Goal: Register for event/course

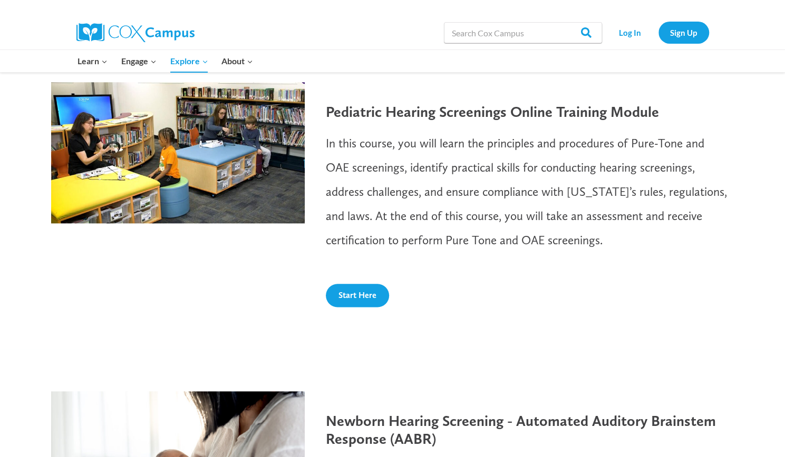
scroll to position [580, 0]
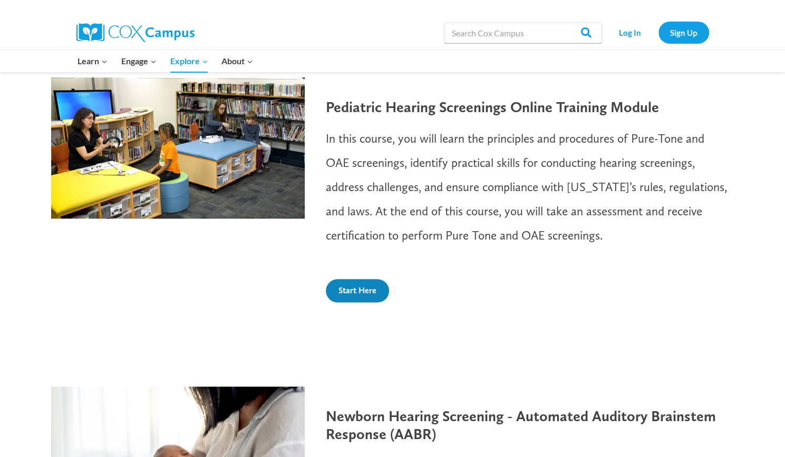
click at [357, 289] on span "Start Here" at bounding box center [357, 291] width 38 height 10
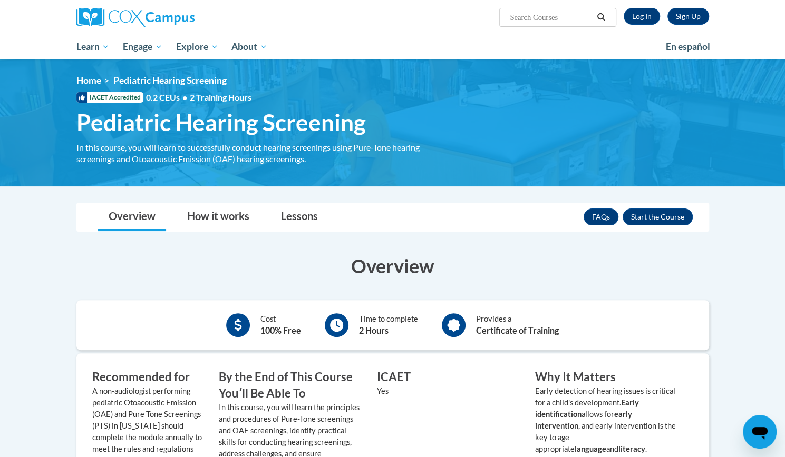
click at [50, 248] on body "Sign Up Log In Search Search... Toggle navigation My Learning My Learning My Co…" at bounding box center [392, 452] width 785 height 904
click at [219, 250] on div "Overview Cost 100% Free Time to complete 2 Hours Provides a Certificate of Trai…" at bounding box center [393, 454] width 648 height 425
